Goal: Obtain resource: Obtain resource

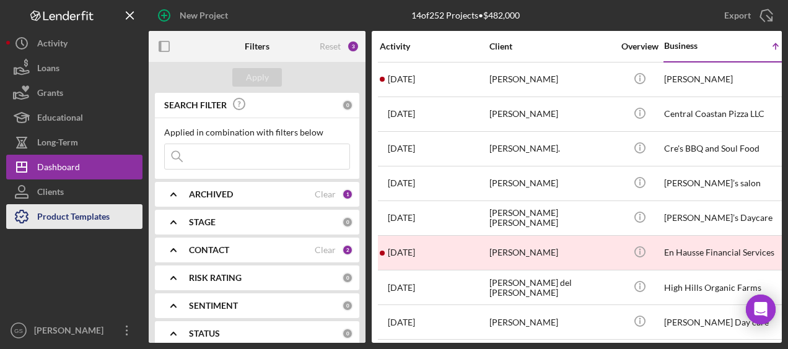
click at [61, 214] on div "Product Templates" at bounding box center [73, 218] width 72 height 28
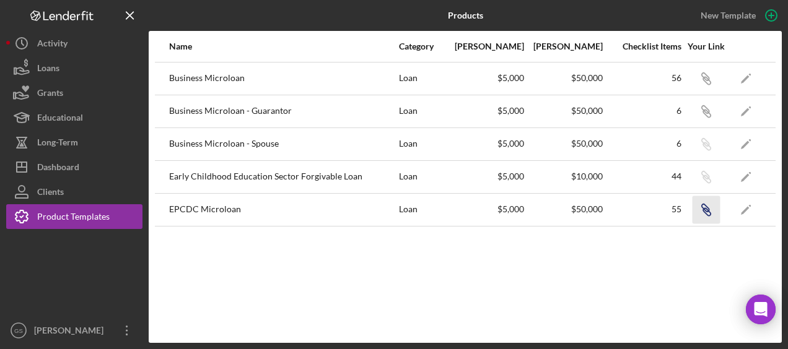
click at [709, 209] on icon "Icon/Link" at bounding box center [706, 210] width 28 height 28
